Goal: Information Seeking & Learning: Learn about a topic

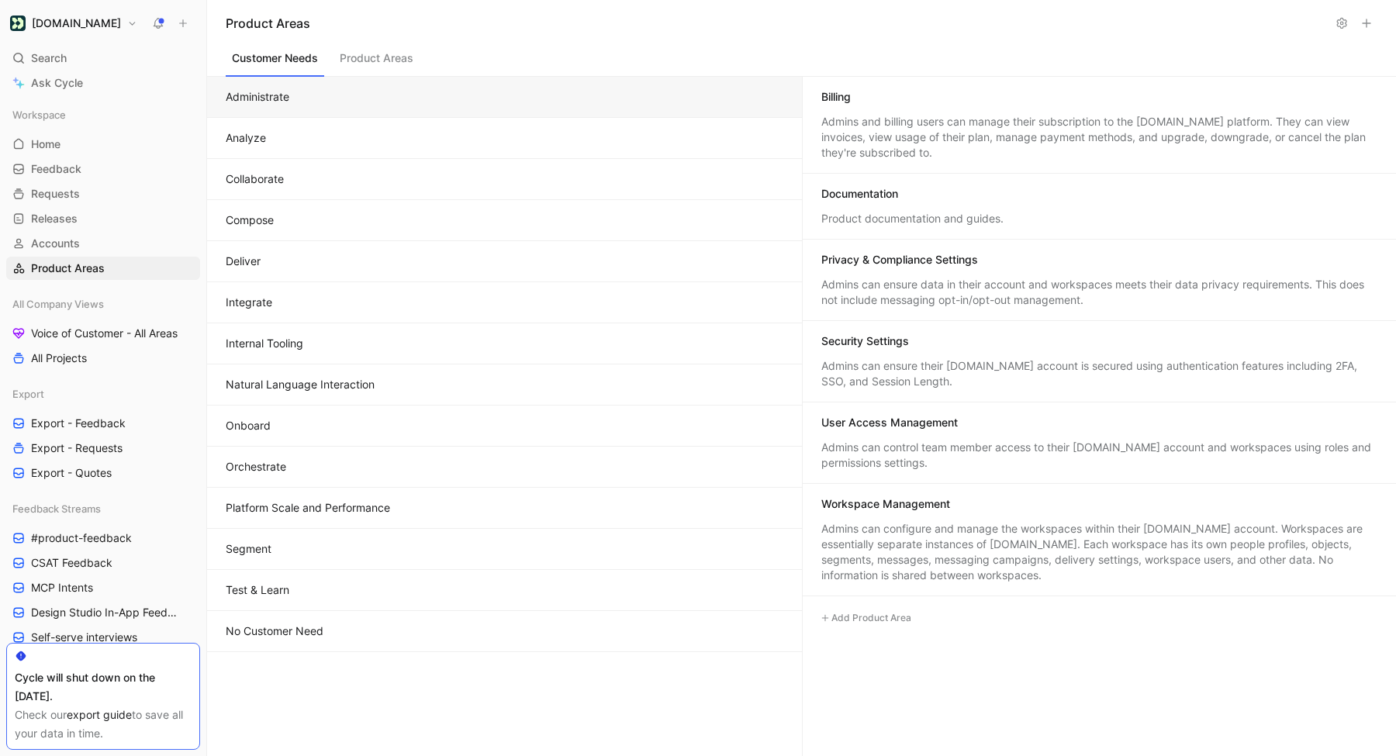
click at [357, 514] on button "Platform Scale and Performance" at bounding box center [504, 508] width 595 height 41
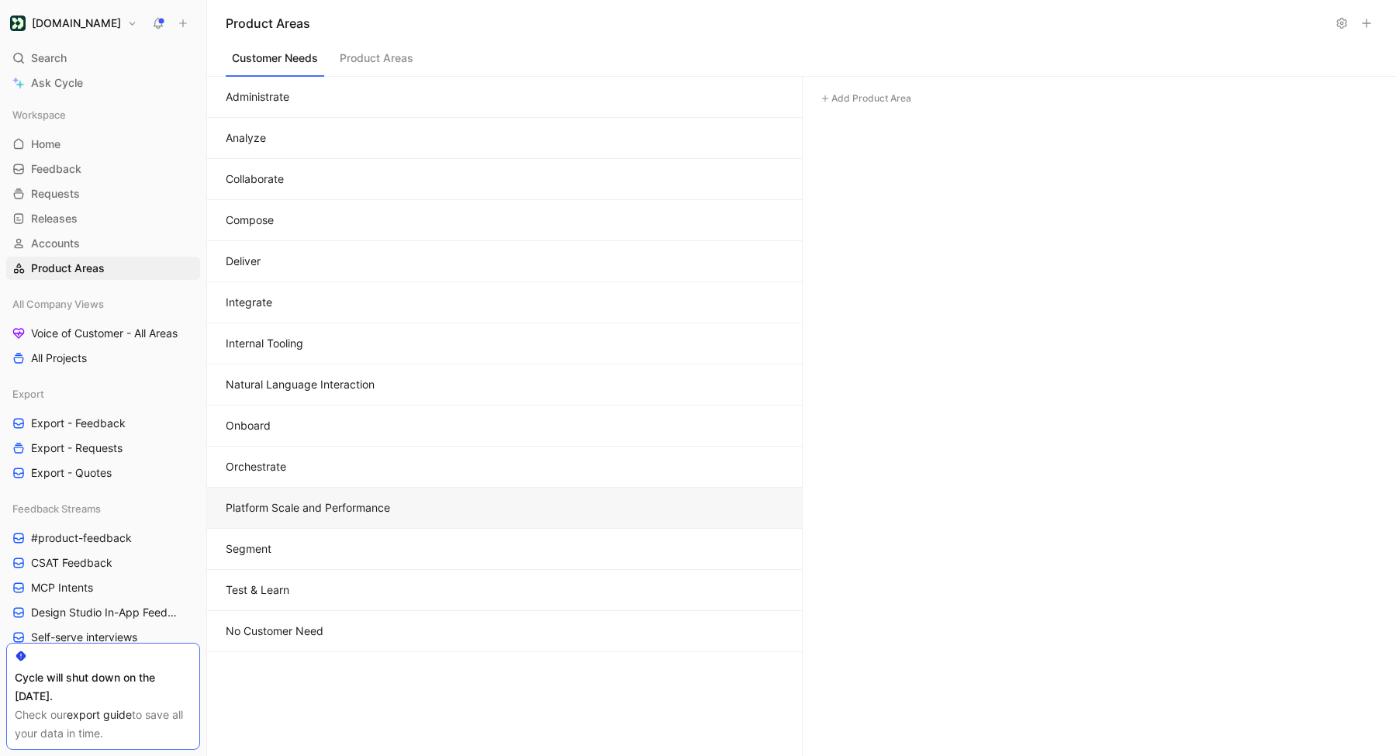
click at [304, 558] on button "Segment" at bounding box center [504, 549] width 595 height 41
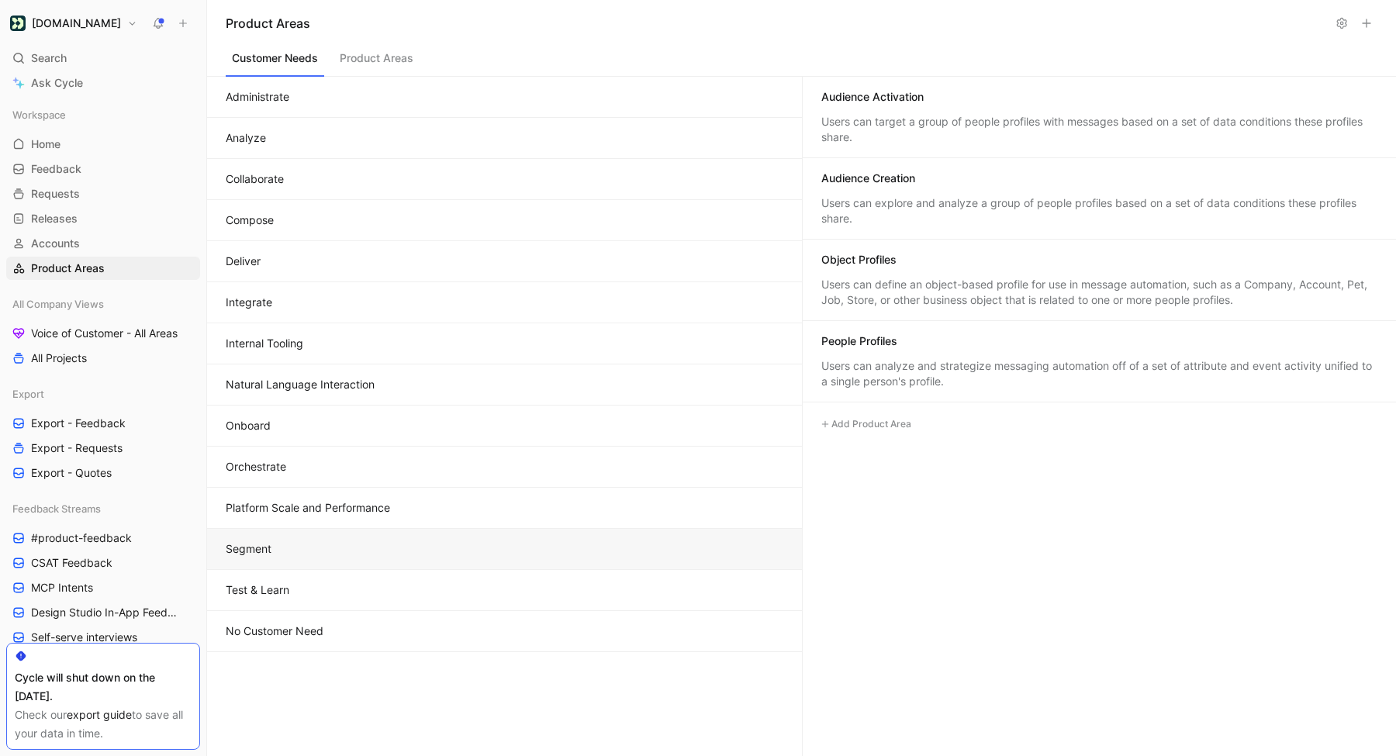
click at [350, 632] on button "No Customer Need" at bounding box center [504, 631] width 595 height 41
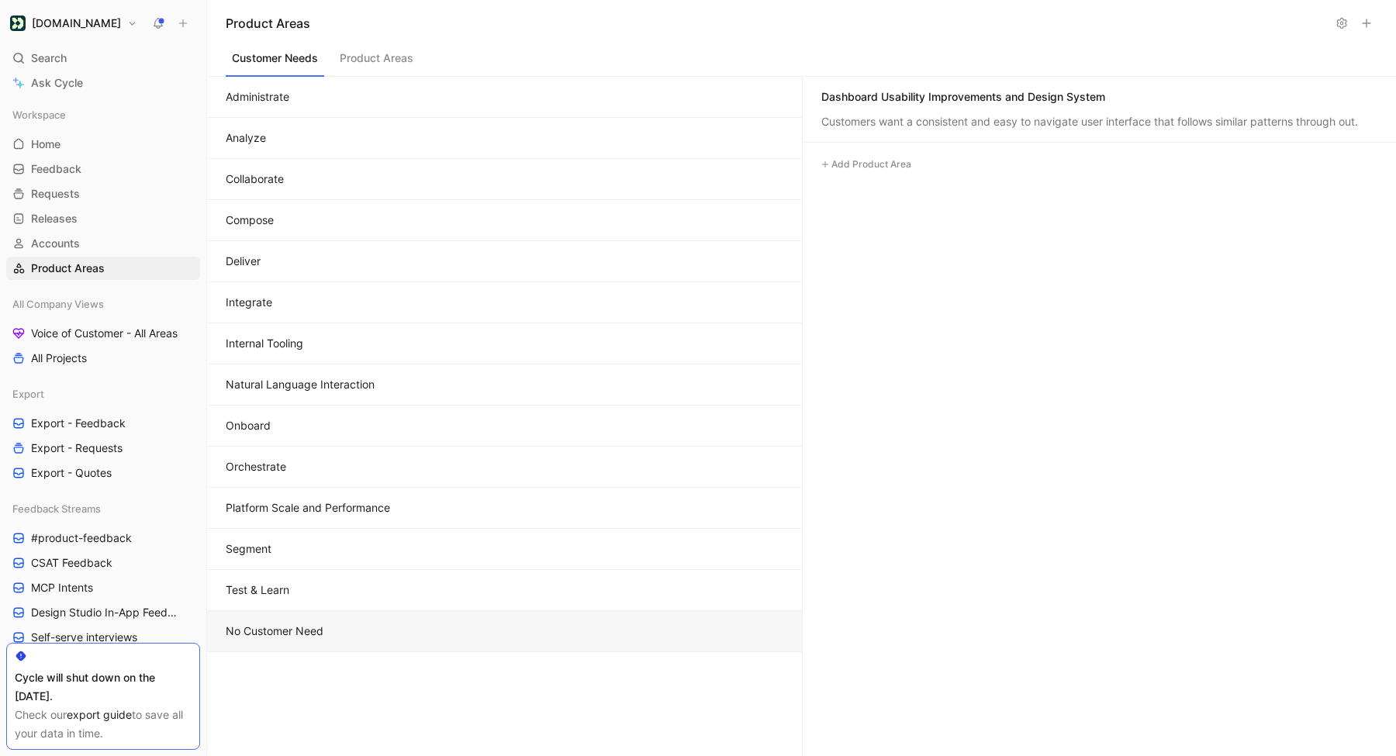
click at [343, 387] on button "Natural Language Interaction" at bounding box center [504, 384] width 595 height 41
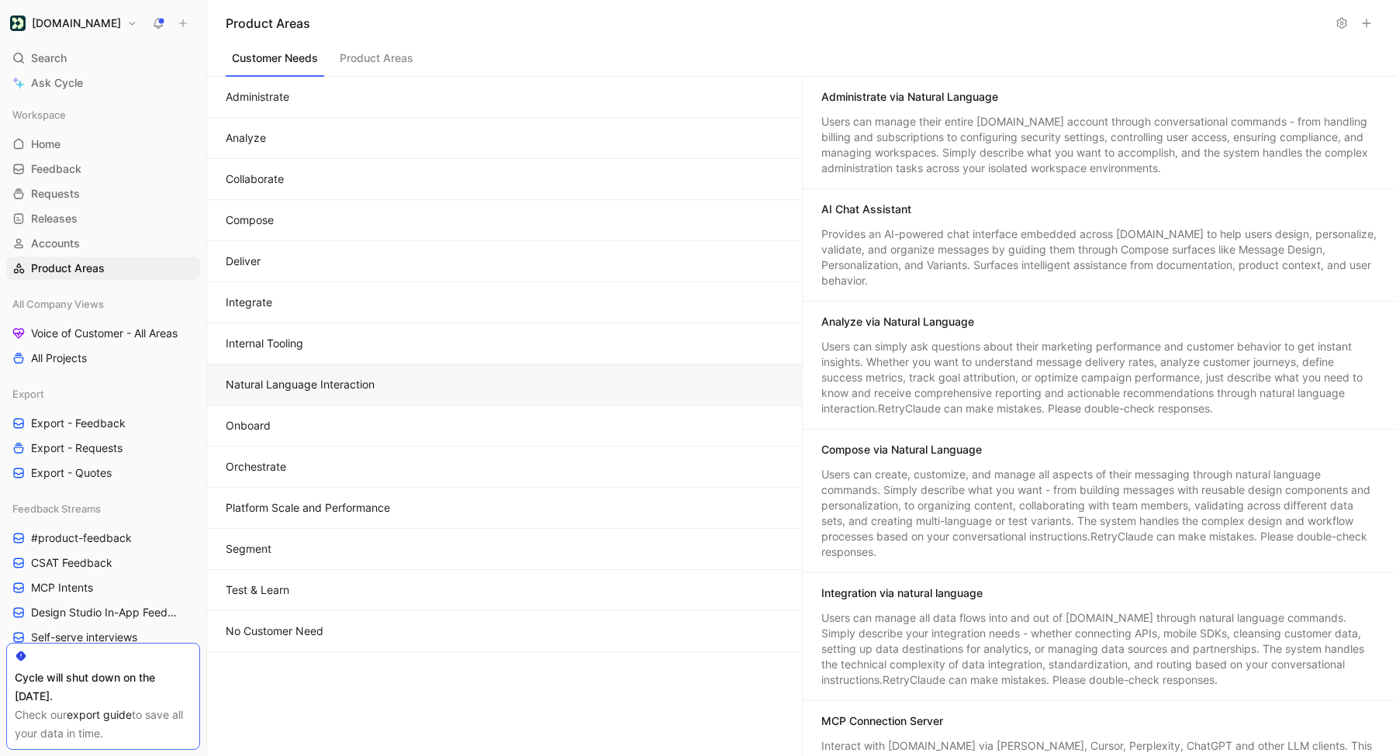
click at [317, 637] on button "No Customer Need" at bounding box center [504, 631] width 595 height 41
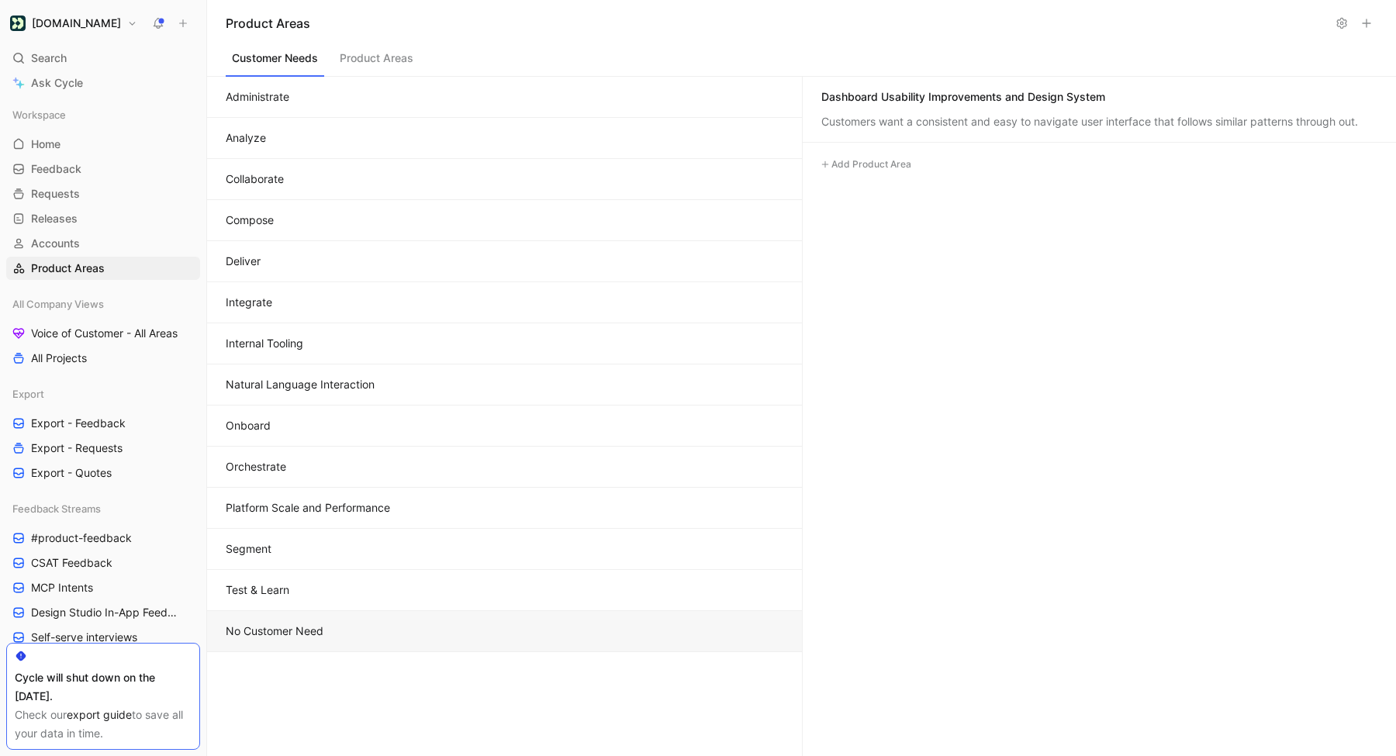
click at [340, 389] on button "Natural Language Interaction" at bounding box center [504, 384] width 595 height 41
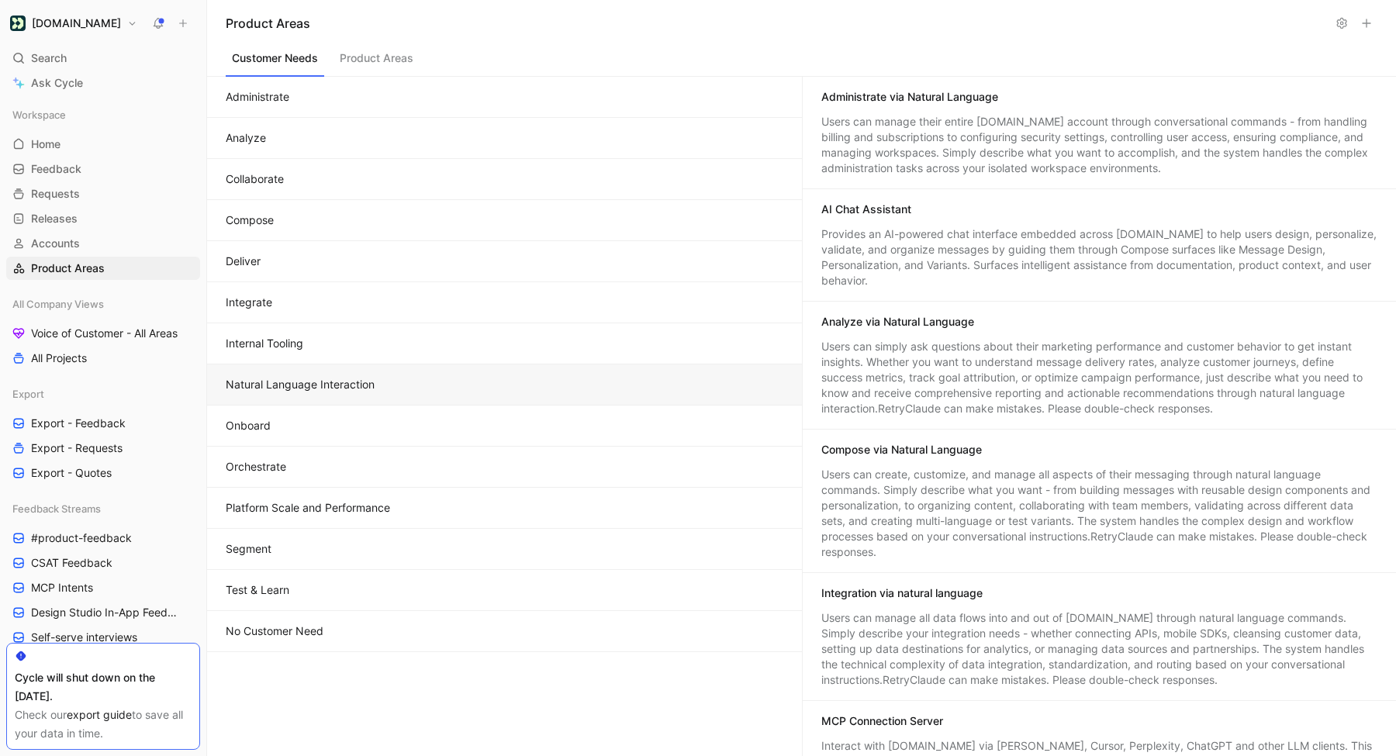
click at [348, 390] on button "Natural Language Interaction" at bounding box center [504, 384] width 595 height 41
click at [885, 251] on div "Provides an AI-powered chat interface embedded across Customer.io to help users…" at bounding box center [1099, 257] width 557 height 62
click at [885, 251] on button "Quotes" at bounding box center [908, 239] width 50 height 25
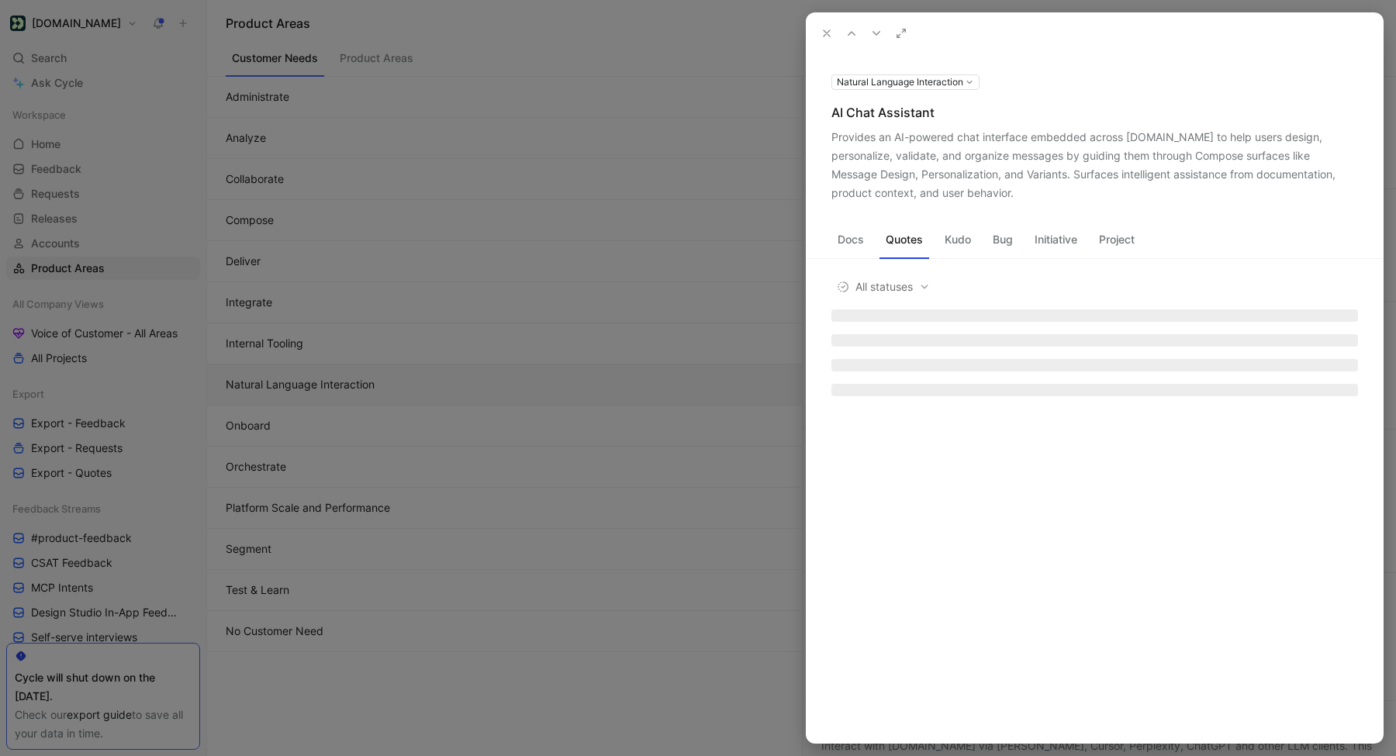
click at [888, 170] on div "Provides an AI-powered chat interface embedded across Customer.io to help users…" at bounding box center [1094, 165] width 526 height 74
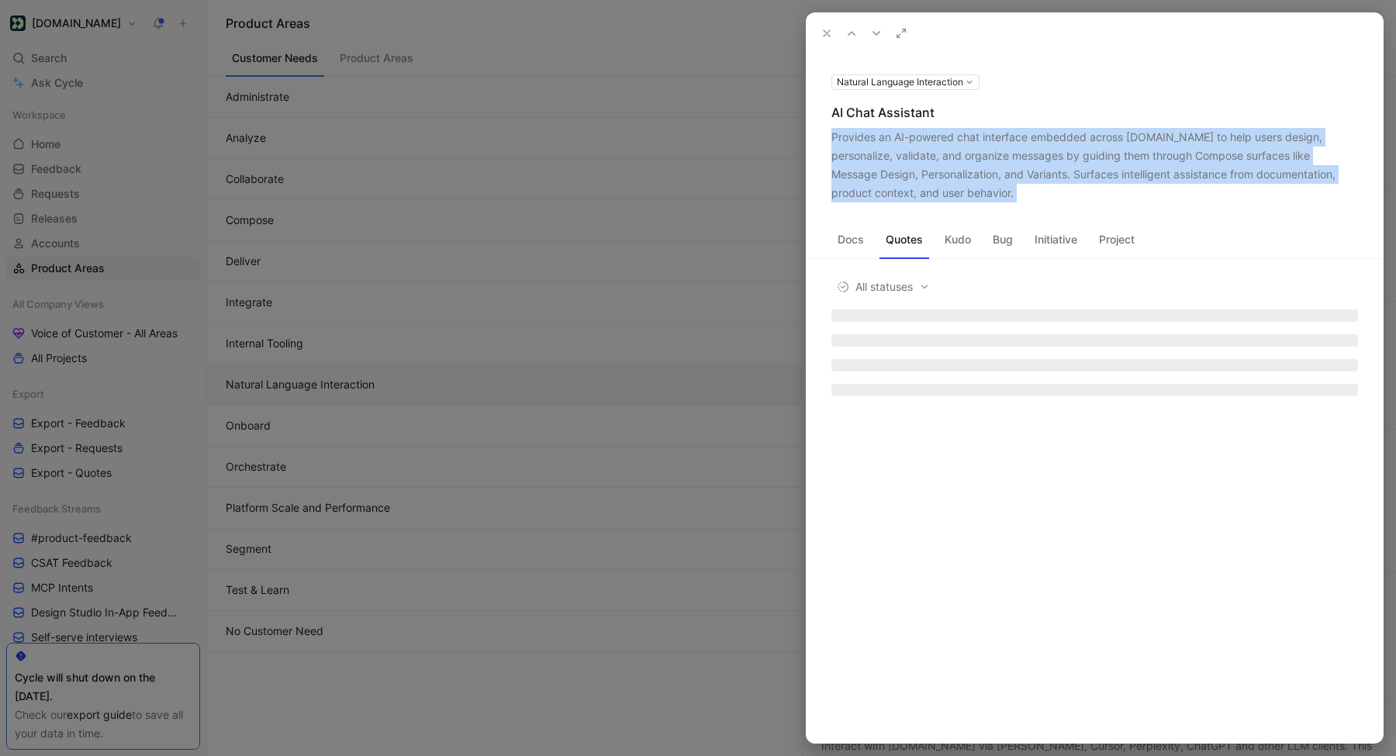
click at [888, 170] on div "Provides an AI-powered chat interface embedded across Customer.io to help users…" at bounding box center [1094, 165] width 526 height 74
copy div "Provides an AI-powered chat interface embedded across Customer.io to help users…"
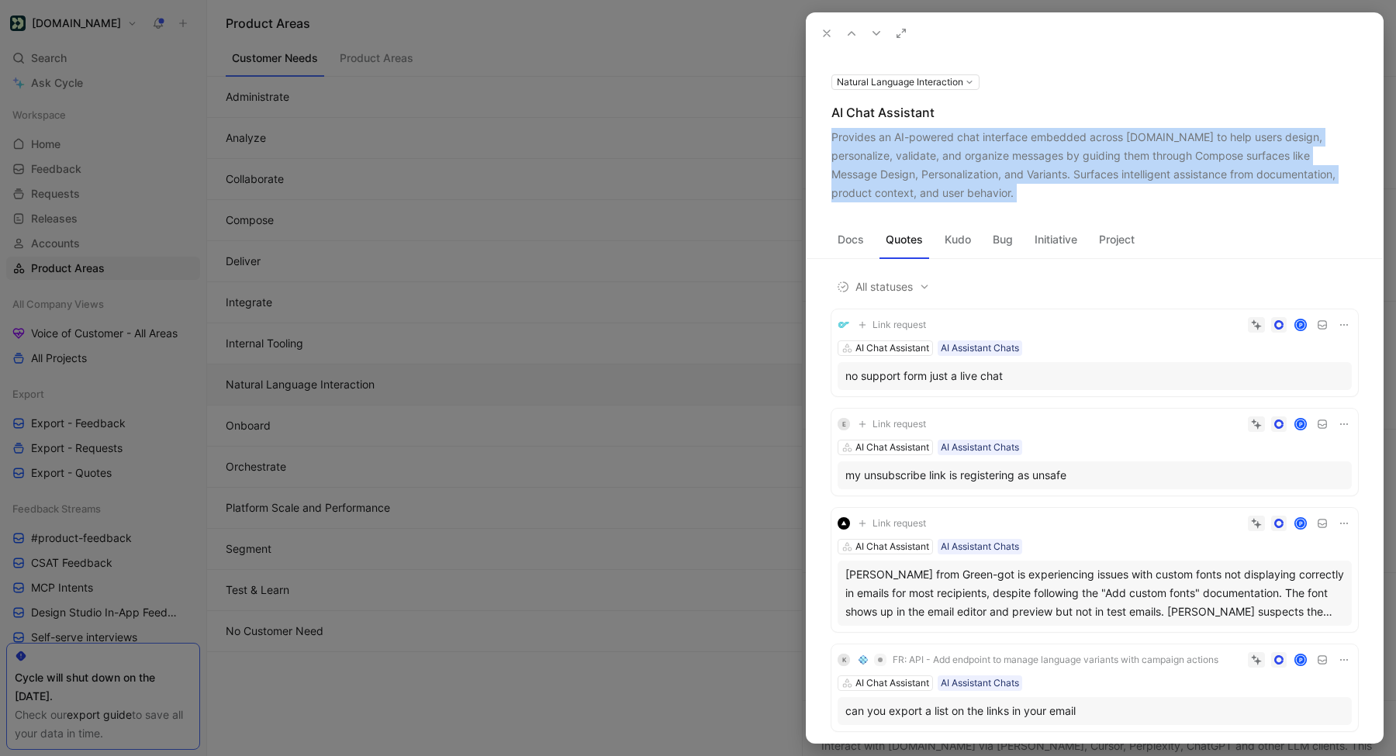
click at [828, 35] on use at bounding box center [826, 33] width 6 height 6
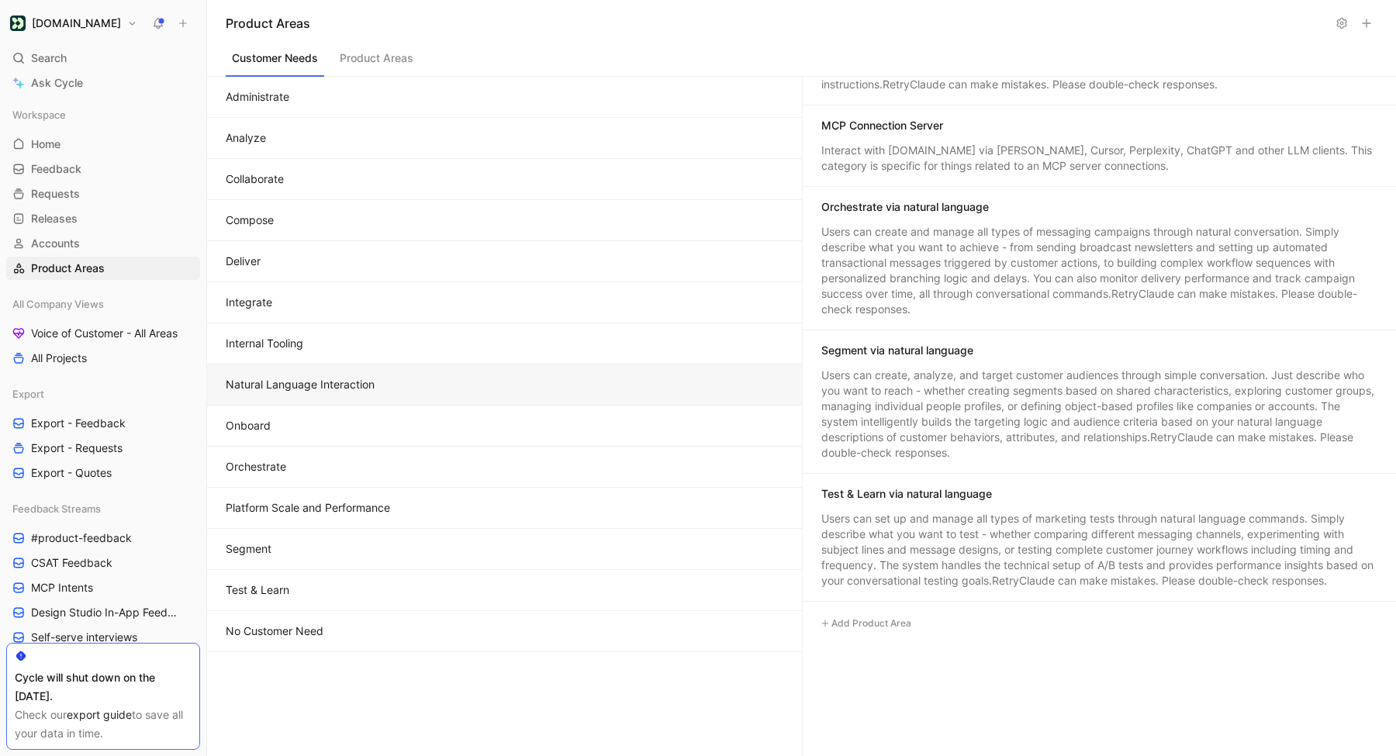
scroll to position [609, 0]
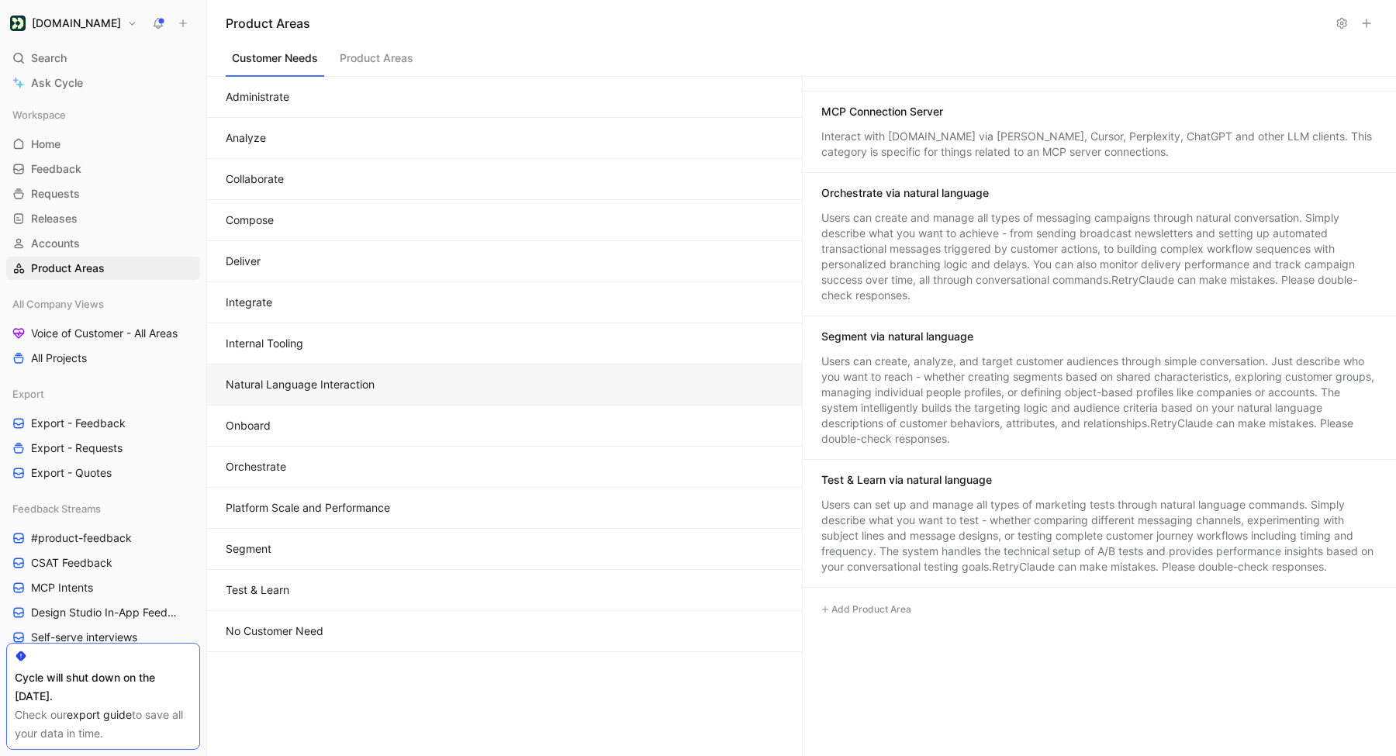
click at [924, 416] on div "Users can create, analyze, and target customer audiences through simple convers…" at bounding box center [1099, 400] width 557 height 93
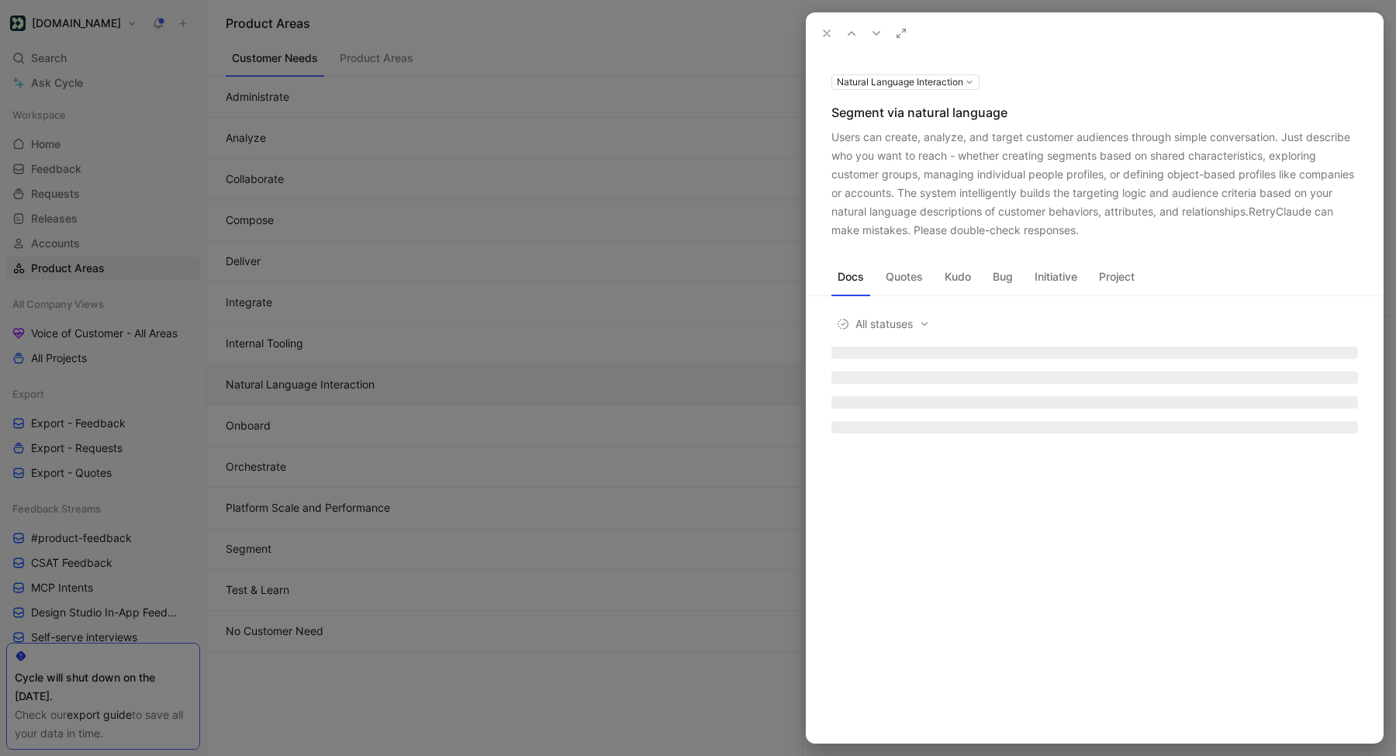
click at [761, 291] on div at bounding box center [698, 378] width 1396 height 756
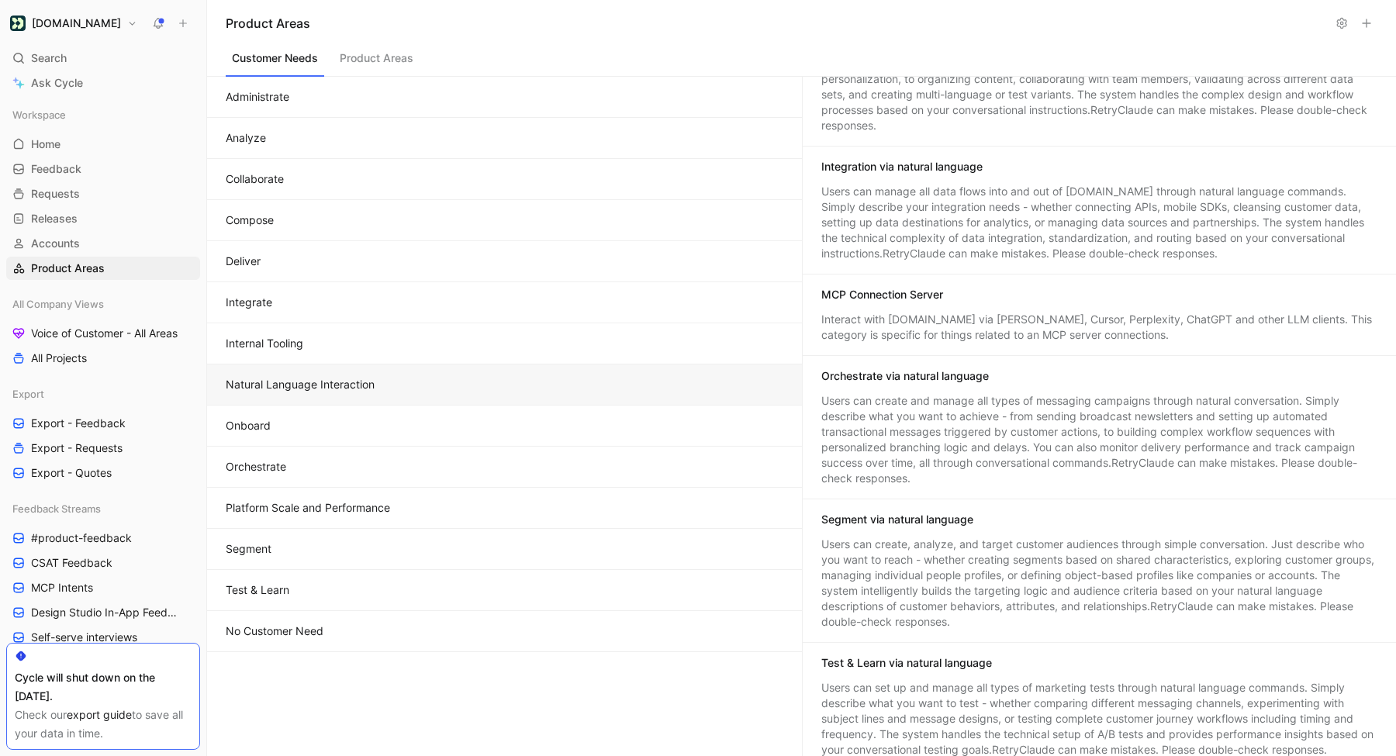
scroll to position [274, 0]
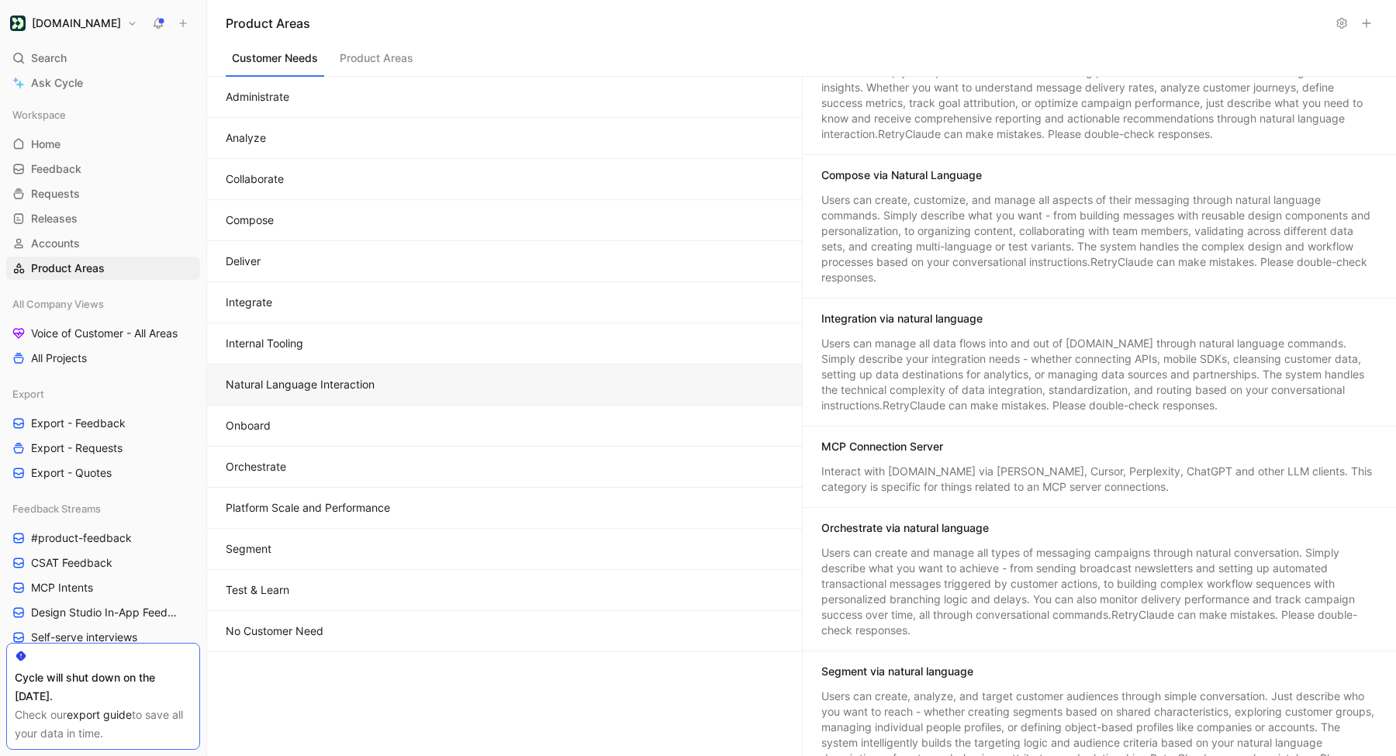
click at [913, 476] on div "Interact with Customer.io via Claude, Cursor, Perplexity, ChatGPT and other LLM…" at bounding box center [1099, 479] width 557 height 31
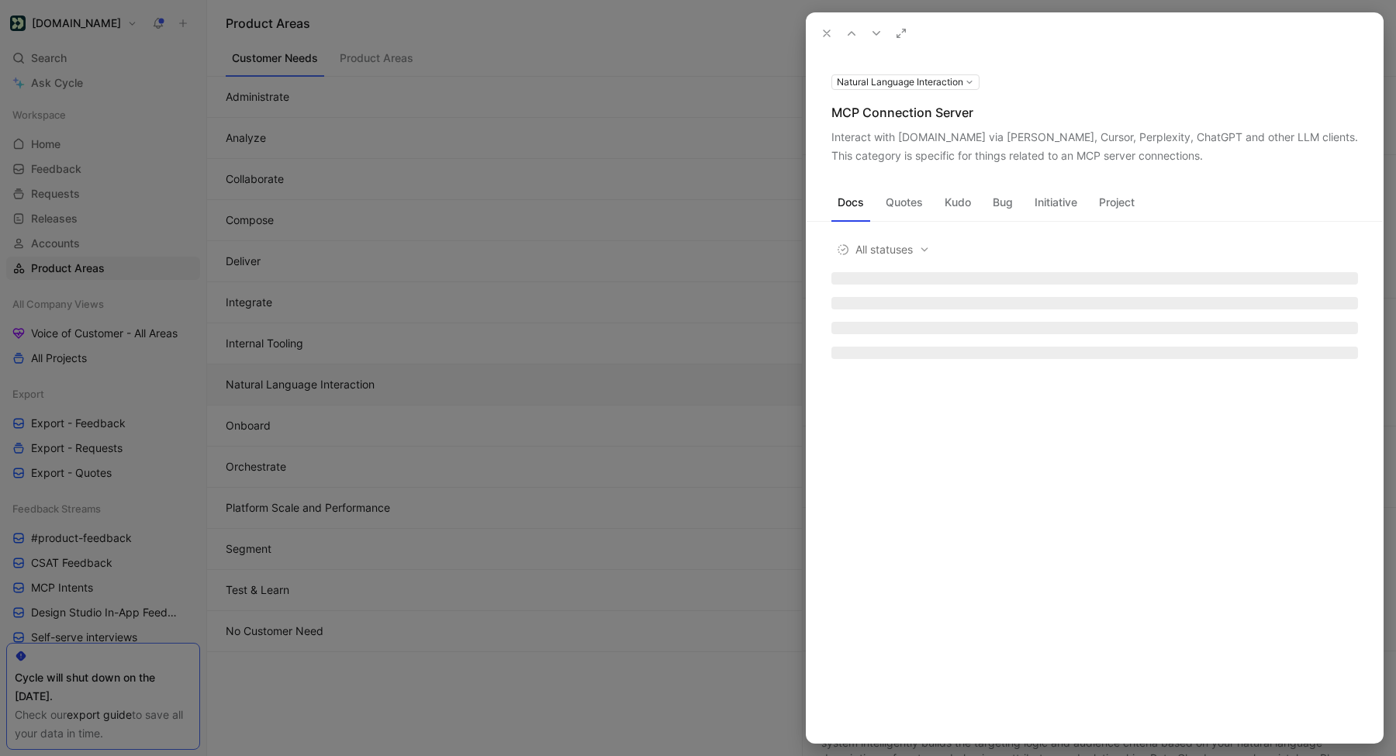
click at [868, 135] on div "Interact with Customer.io via Claude, Cursor, Perplexity, ChatGPT and other LLM…" at bounding box center [1094, 146] width 526 height 37
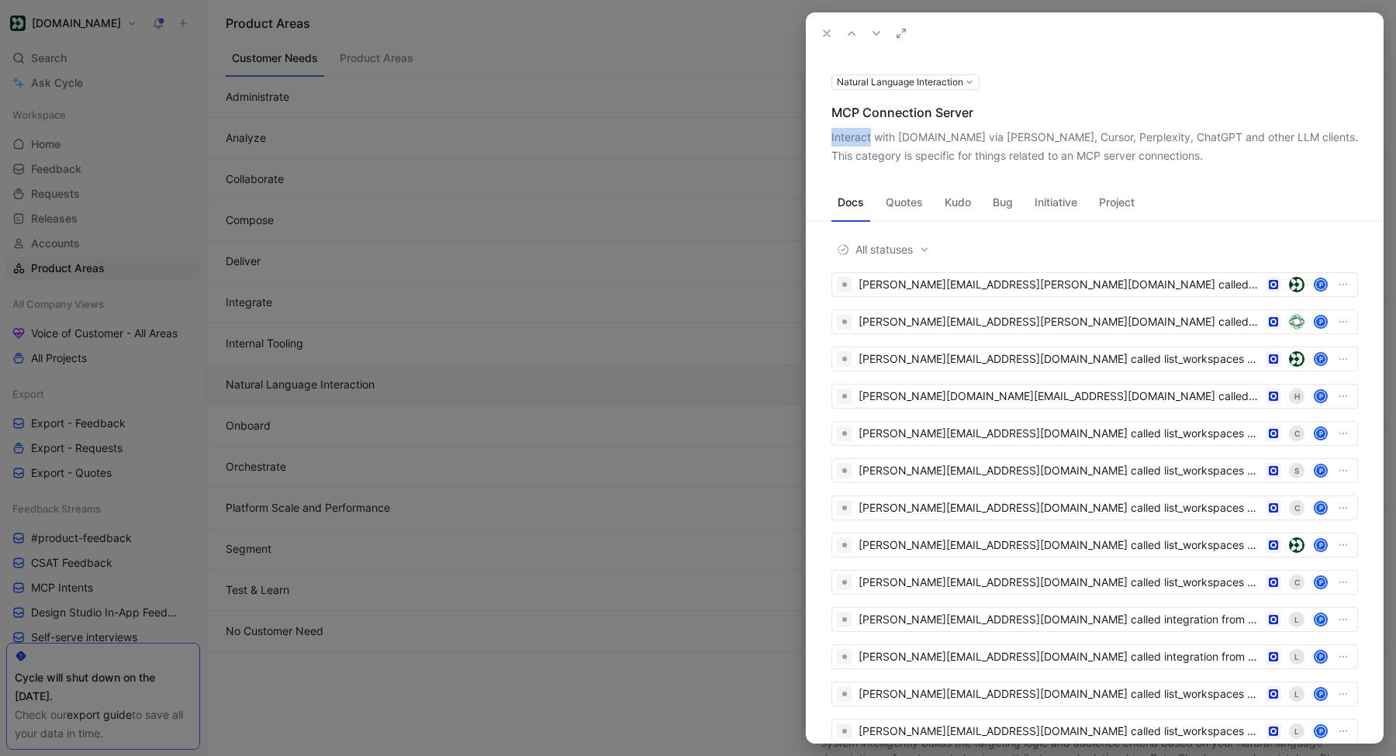
click at [868, 135] on div "Interact with Customer.io via Claude, Cursor, Perplexity, ChatGPT and other LLM…" at bounding box center [1094, 146] width 526 height 37
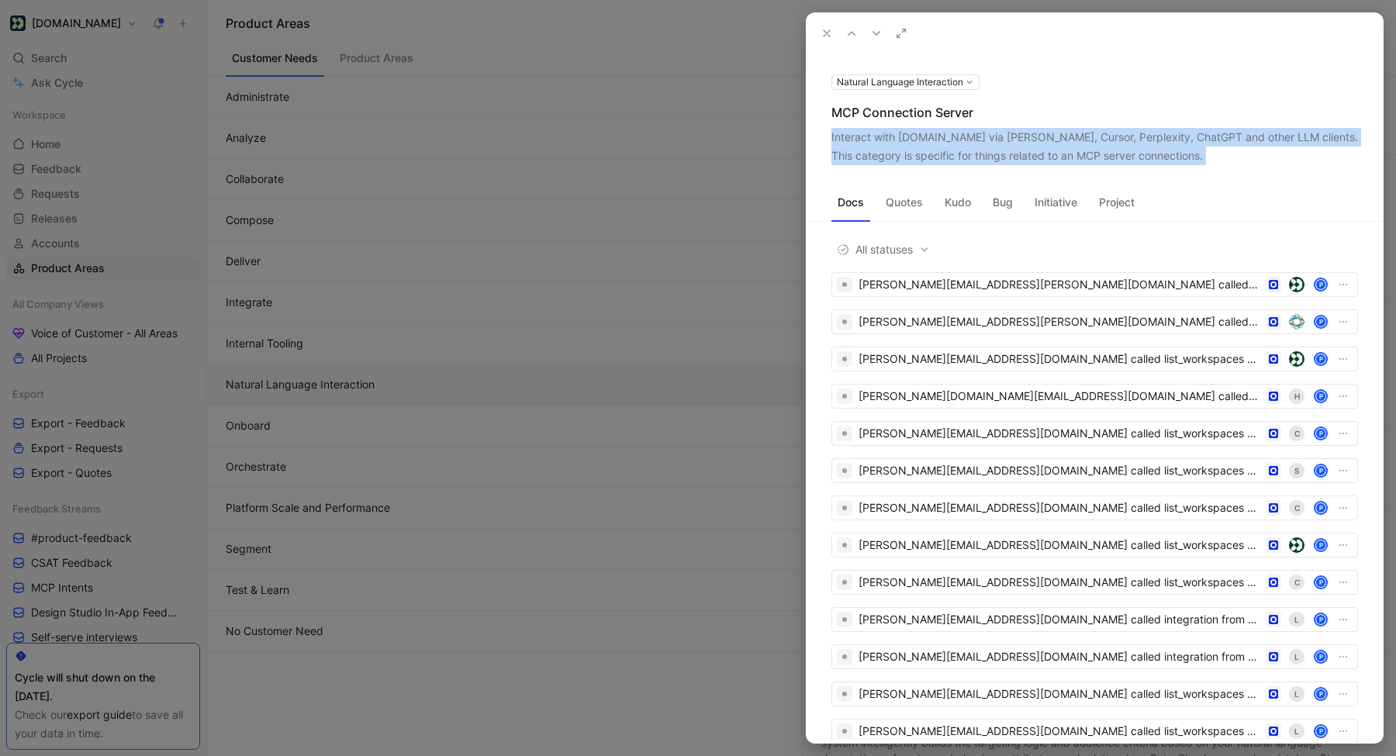
click at [868, 135] on div "Interact with Customer.io via Claude, Cursor, Perplexity, ChatGPT and other LLM…" at bounding box center [1094, 146] width 526 height 37
copy div "Interact with Customer.io via Claude, Cursor, Perplexity, ChatGPT and other LLM…"
click at [833, 23] on button at bounding box center [827, 33] width 22 height 22
